Goal: Transaction & Acquisition: Register for event/course

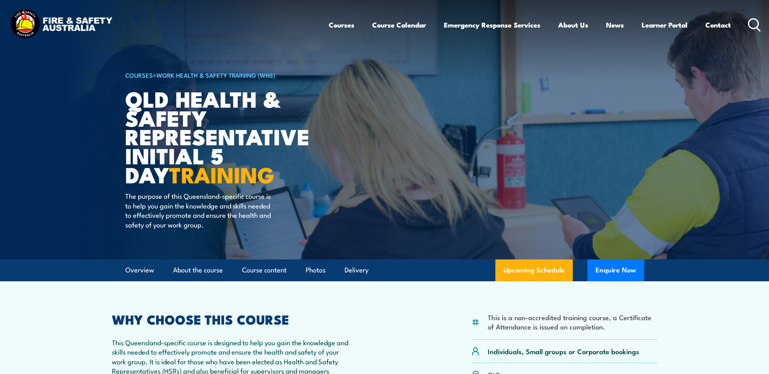
drag, startPoint x: 528, startPoint y: 271, endPoint x: 522, endPoint y: 272, distance: 6.1
click at [528, 271] on link "Upcoming Schedule" at bounding box center [533, 271] width 77 height 22
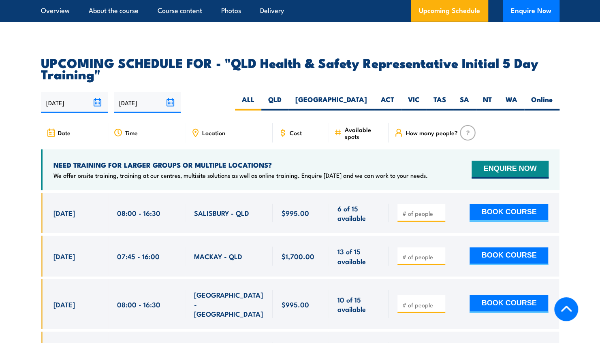
scroll to position [1383, 0]
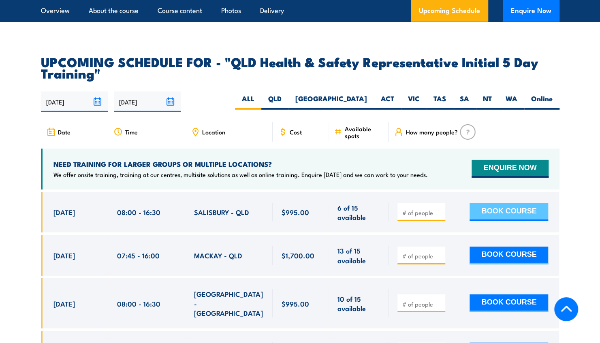
click at [491, 212] on button "BOOK COURSE" at bounding box center [509, 212] width 79 height 18
type input "1"
click at [508, 208] on button "BOOK COURSE" at bounding box center [509, 212] width 79 height 18
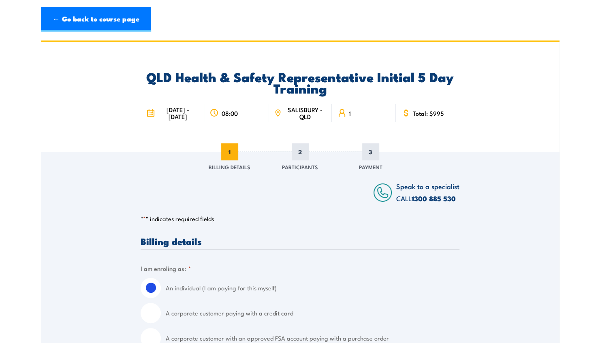
click at [121, 145] on div "QLD Health & Safety Representative Initial 5 Day Training [DATE] - [DATE] 08:00…" at bounding box center [300, 97] width 519 height 110
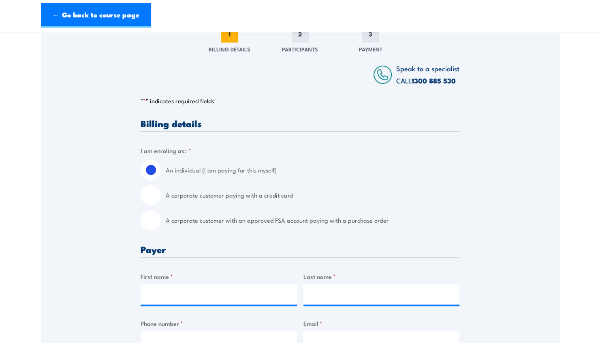
scroll to position [122, 0]
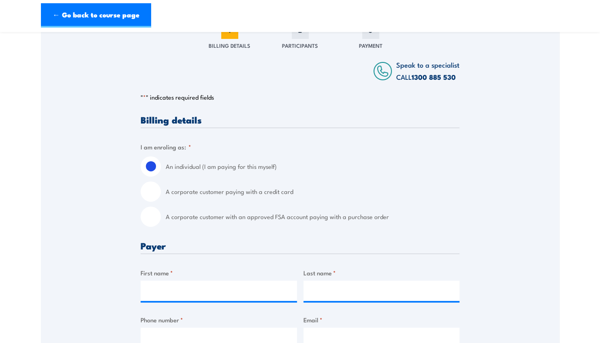
click at [148, 219] on input "A corporate customer with an approved FSA account paying with a purchase order" at bounding box center [151, 217] width 20 height 20
radio input "true"
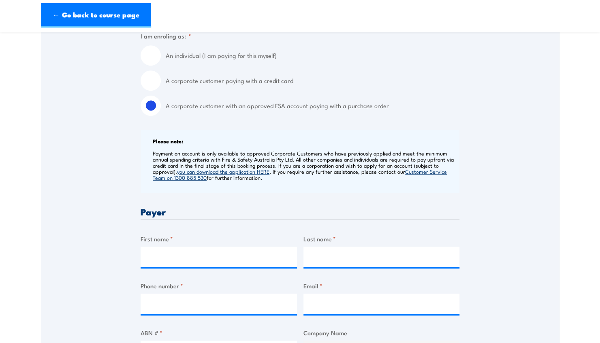
scroll to position [243, 0]
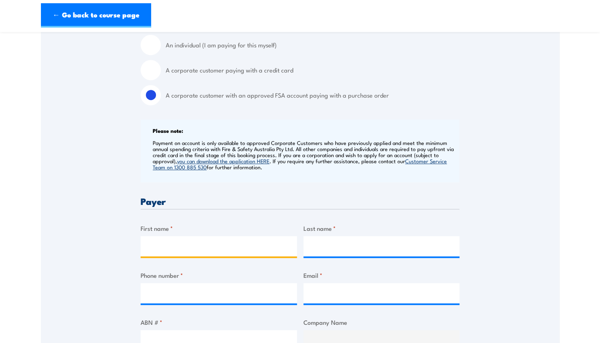
click at [199, 239] on input "First name *" at bounding box center [219, 246] width 156 height 20
type input "a"
type input "[PERSON_NAME]"
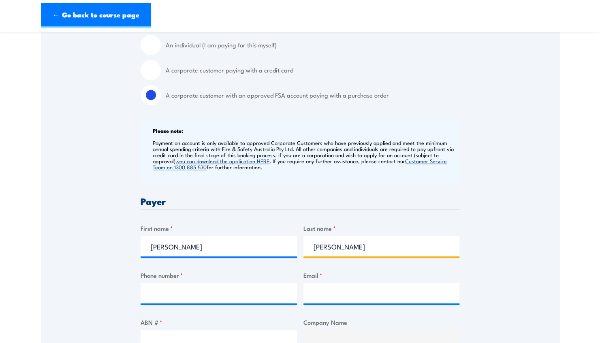
type input "[PERSON_NAME]"
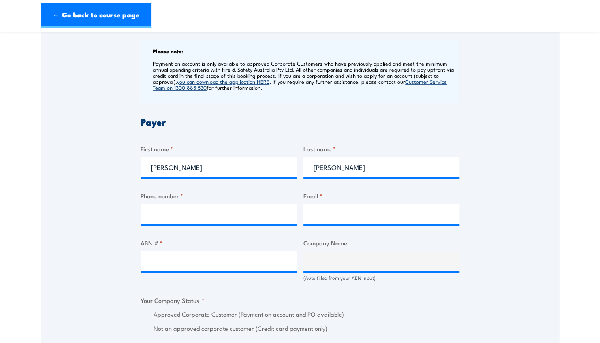
scroll to position [324, 0]
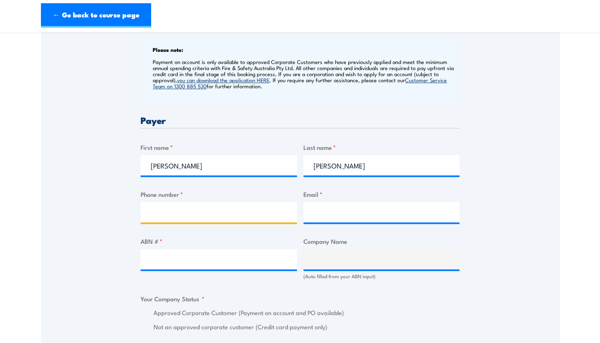
click at [218, 216] on input "Phone number *" at bounding box center [219, 212] width 156 height 20
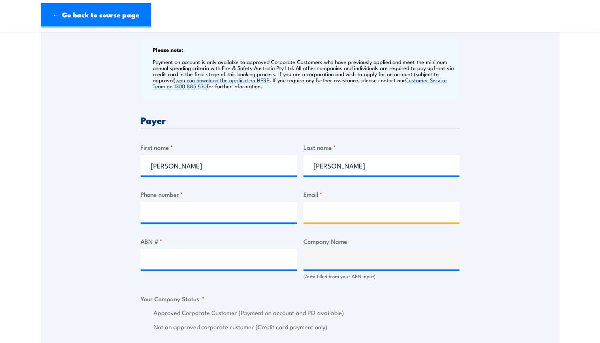
click at [320, 209] on input "Email *" at bounding box center [381, 212] width 156 height 20
type input "[EMAIL_ADDRESS][DOMAIN_NAME]"
click at [372, 216] on input "[EMAIL_ADDRESS][DOMAIN_NAME]" at bounding box center [381, 212] width 156 height 20
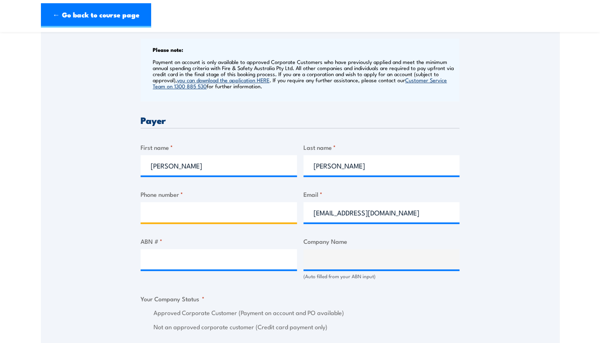
click at [184, 214] on input "Phone number *" at bounding box center [219, 212] width 156 height 20
paste input "31782313"
type input "31782313"
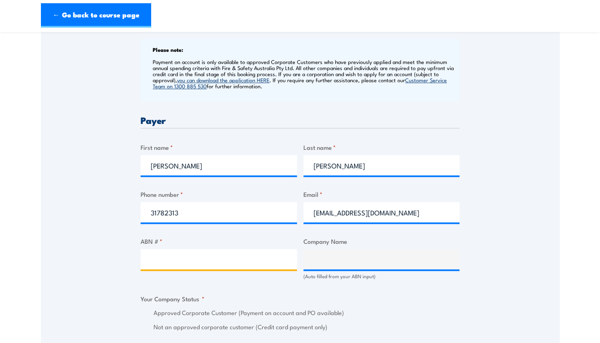
click at [176, 266] on input "ABN # *" at bounding box center [219, 259] width 156 height 20
paste input "72 002 765 795"
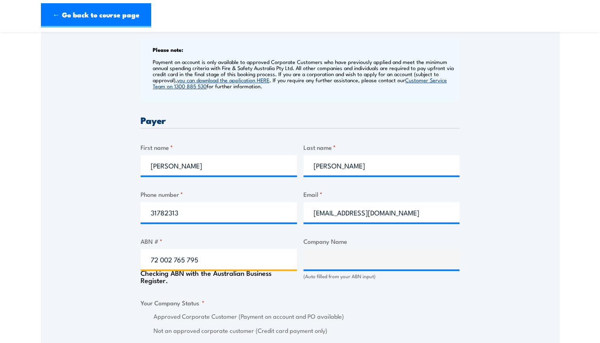
type input "72 002 765 795"
type input "BRISBANE CITY COUNCIL"
radio input "true"
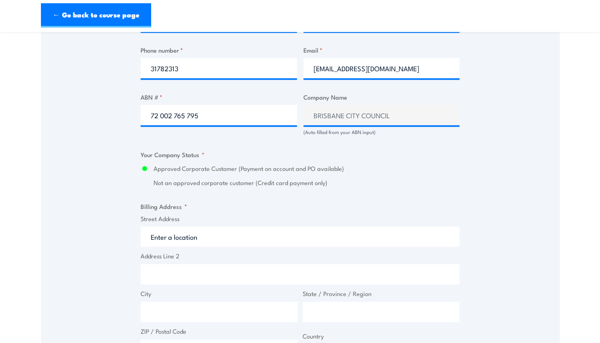
scroll to position [527, 0]
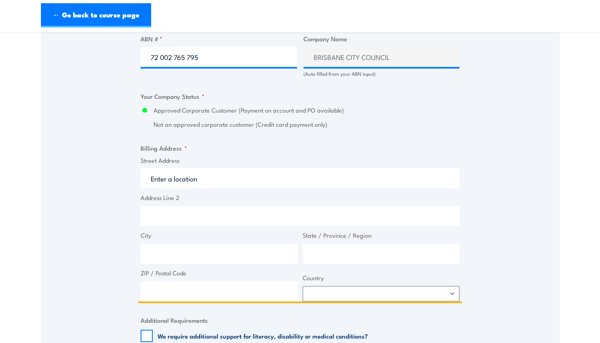
click at [153, 183] on input "Street Address" at bounding box center [300, 178] width 319 height 20
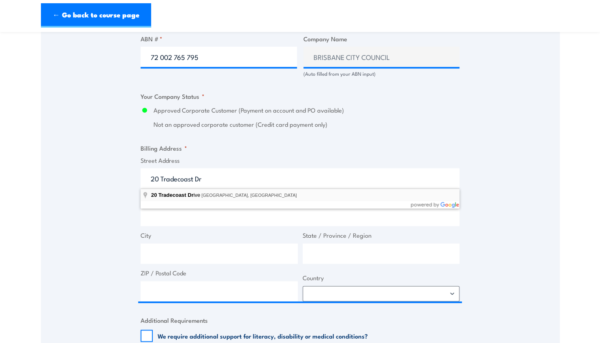
type input "[STREET_ADDRESS]"
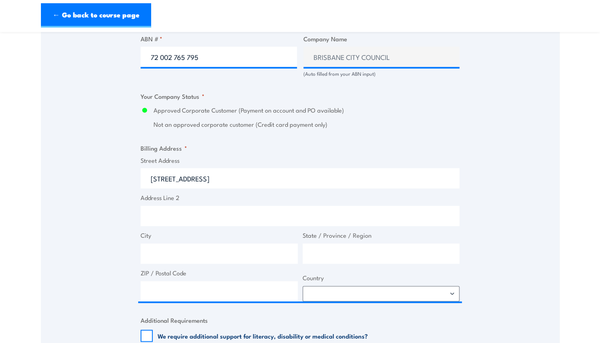
type input "20 Tradecoast Dr"
type input "Eagle Farm"
type input "[GEOGRAPHIC_DATA]"
type input "4009"
select select "[GEOGRAPHIC_DATA]"
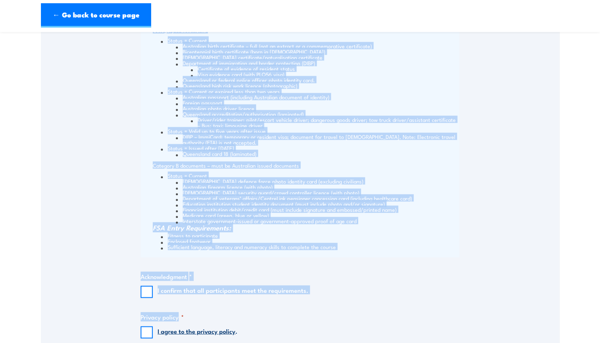
scroll to position [950, 0]
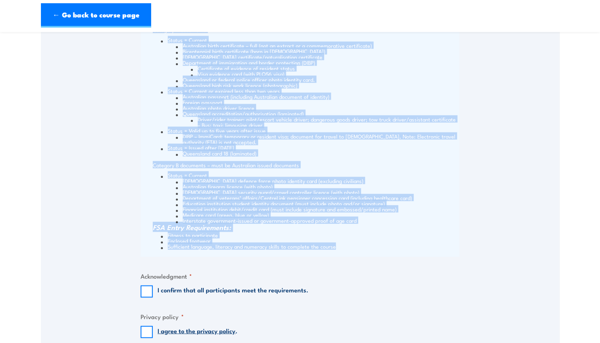
drag, startPoint x: 152, startPoint y: 84, endPoint x: 337, endPoint y: 256, distance: 252.0
click at [337, 256] on div "Please read and confirm that all participants meet the prerequsites and entry r…" at bounding box center [300, 95] width 319 height 325
copy div "Lor-ipsumdolor: Sitametc ad Elitsedd (EIU) Te inc utl ETDO Magnaaliqu en Admini…"
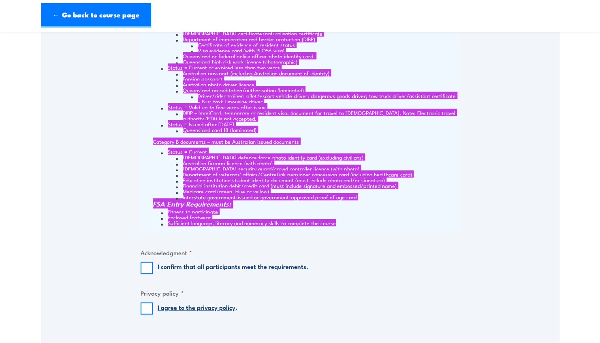
scroll to position [1033, 0]
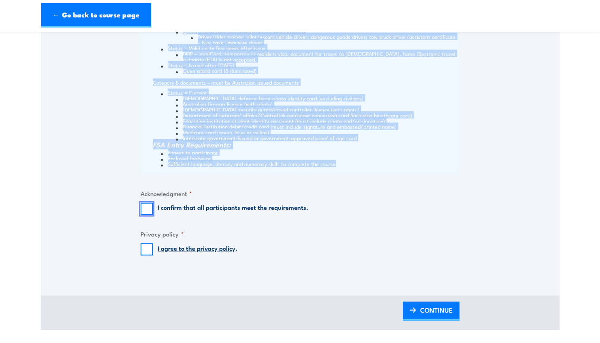
click at [149, 209] on input "I confirm that all participants meet the requirements." at bounding box center [147, 209] width 12 height 12
checkbox input "true"
click at [145, 249] on input "I agree to the privacy policy ." at bounding box center [147, 250] width 12 height 12
checkbox input "true"
click at [441, 304] on span "CONTINUE" at bounding box center [436, 309] width 32 height 21
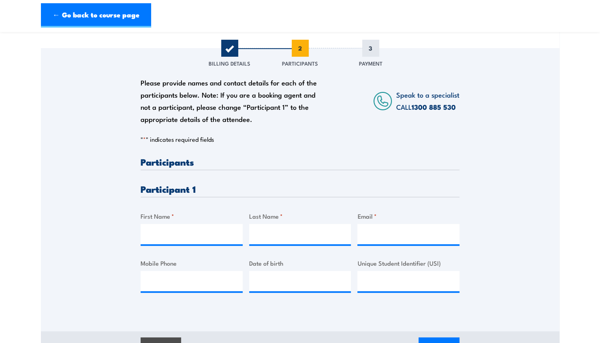
scroll to position [122, 0]
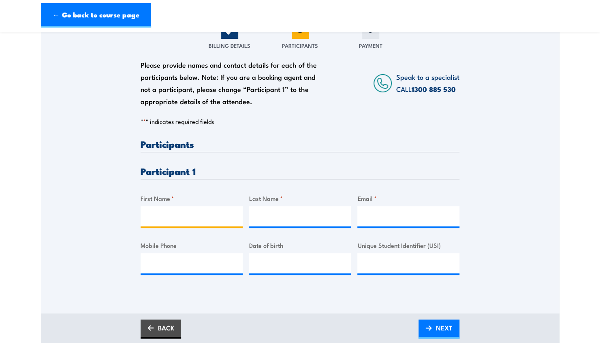
click at [226, 222] on input "First Name *" at bounding box center [192, 216] width 102 height 20
type input "[PERSON_NAME]"
click at [378, 219] on input "Email *" at bounding box center [408, 216] width 102 height 20
paste input "[PERSON_NAME][EMAIL_ADDRESS][PERSON_NAME][DOMAIN_NAME]"
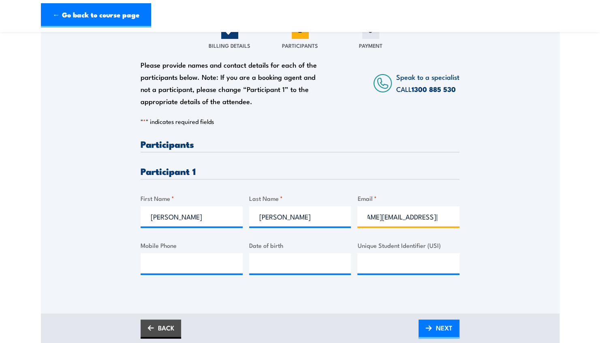
scroll to position [0, 0]
drag, startPoint x: 381, startPoint y: 216, endPoint x: 326, endPoint y: 213, distance: 55.2
click at [326, 213] on div "Please provide names and contact details for each of the participants below. No…" at bounding box center [300, 213] width 319 height 148
click at [434, 221] on input "[PERSON_NAME][EMAIL_ADDRESS][PERSON_NAME][DOMAIN_NAME]" at bounding box center [408, 216] width 102 height 20
type input "[PERSON_NAME][EMAIL_ADDRESS][PERSON_NAME][DOMAIN_NAME]"
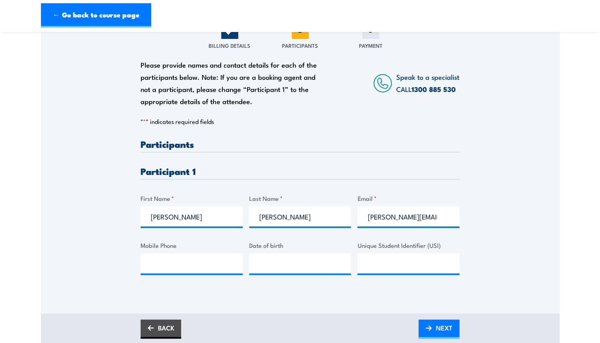
click at [102, 214] on div "Please provide names and contact details for each of the participants below. No…" at bounding box center [300, 160] width 519 height 261
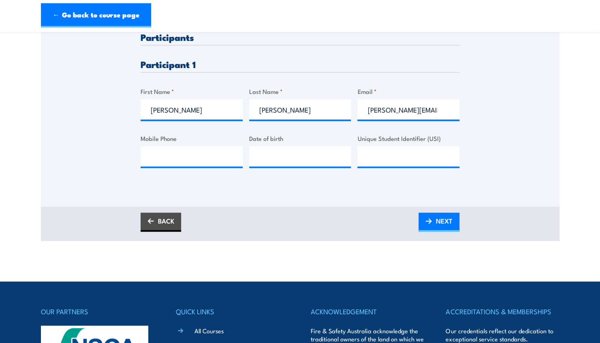
scroll to position [243, 0]
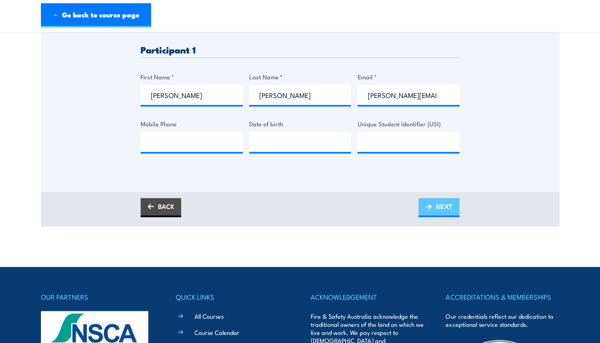
click at [423, 209] on link "NEXT" at bounding box center [439, 207] width 41 height 19
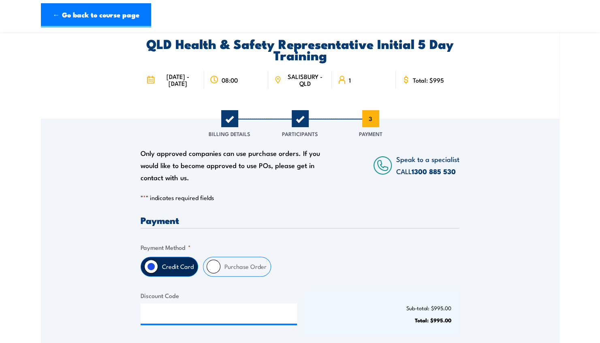
scroll to position [81, 0]
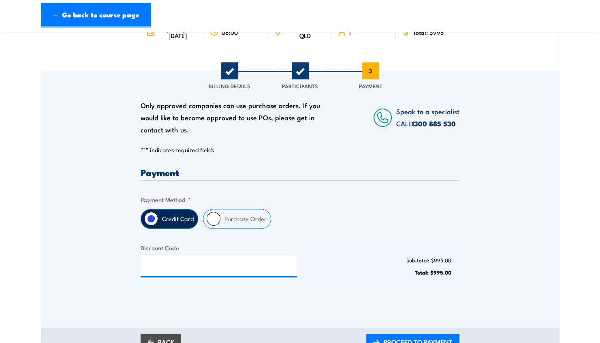
drag, startPoint x: 216, startPoint y: 220, endPoint x: 211, endPoint y: 230, distance: 10.5
click at [216, 220] on input "Purchase Order" at bounding box center [214, 219] width 14 height 14
radio input "true"
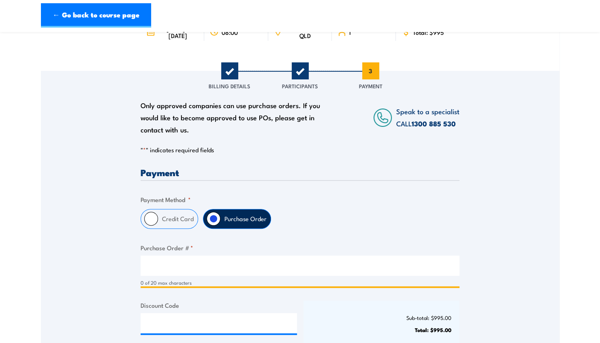
click at [185, 269] on input "Purchase Order # *" at bounding box center [300, 266] width 319 height 20
paste input "4800013122"
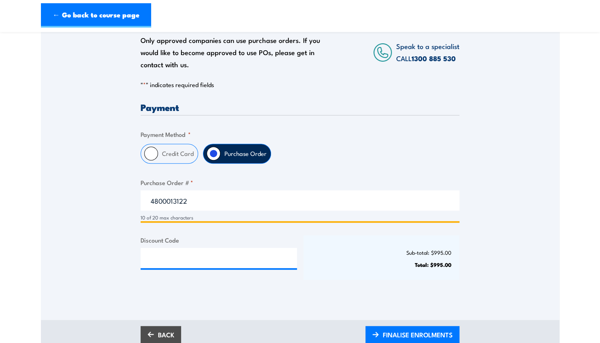
scroll to position [284, 0]
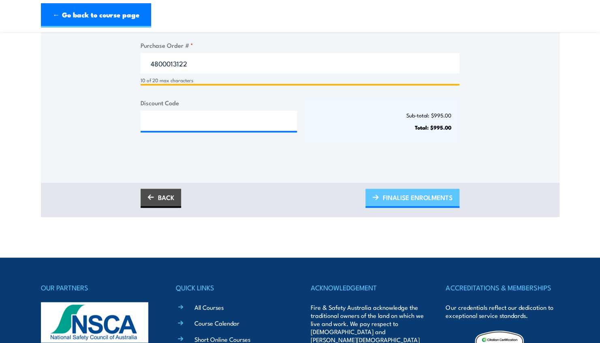
type input "4800013122"
click at [400, 197] on span "FINALISE ENROLMENTS" at bounding box center [418, 197] width 70 height 21
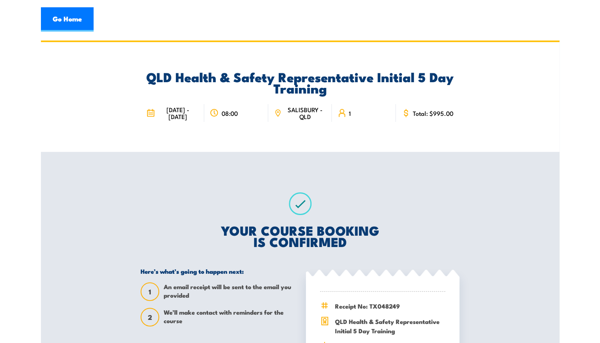
scroll to position [122, 0]
